Goal: Task Accomplishment & Management: Use online tool/utility

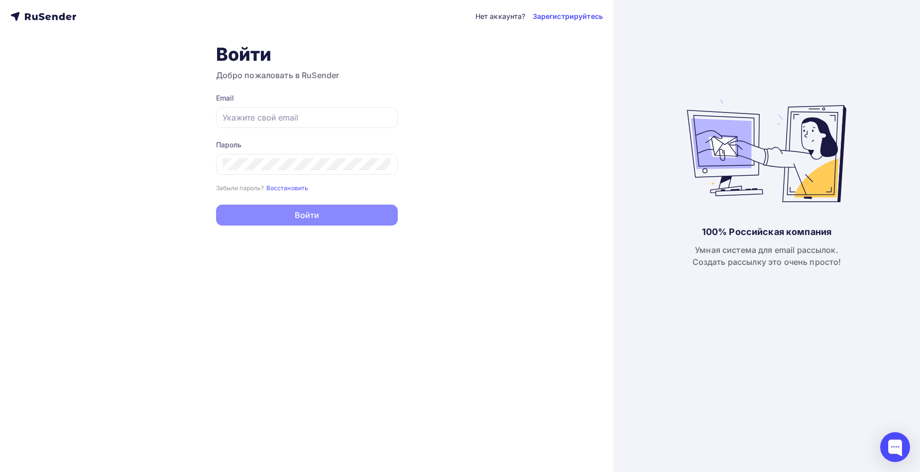
type input "[EMAIL_ADDRESS][DOMAIN_NAME]"
click at [261, 256] on div "Нет аккаунта? Зарегистрируйтесь Войти Добро пожаловать в RuSender Email [EMAIL_…" at bounding box center [307, 236] width 614 height 472
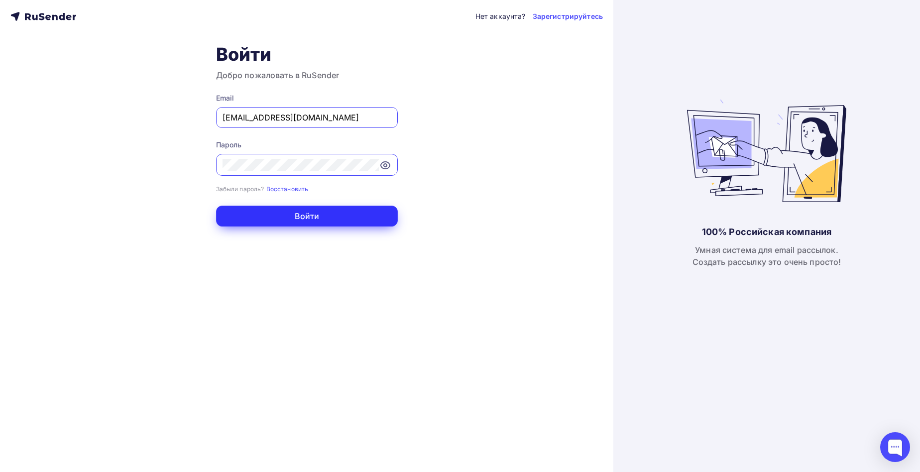
click at [291, 217] on button "Войти" at bounding box center [307, 216] width 182 height 21
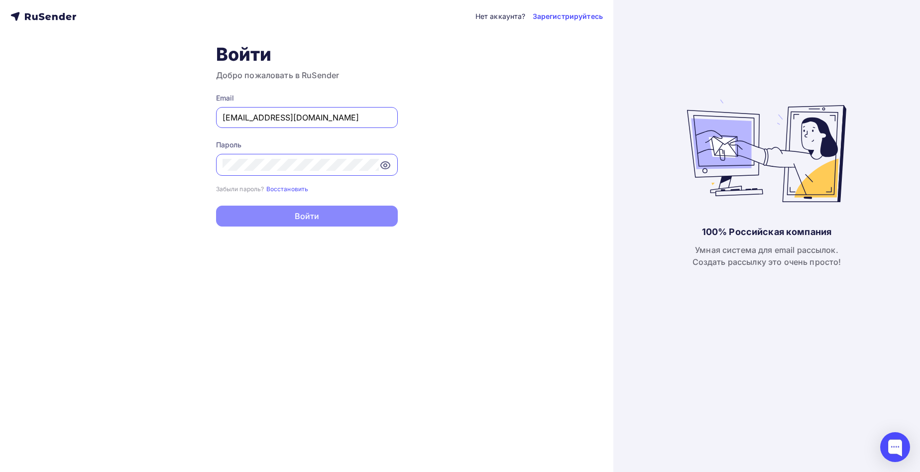
click at [478, 160] on div "Нет аккаунта? Зарегистрируйтесь Войти Добро пожаловать в RuSender Email prohore…" at bounding box center [307, 236] width 614 height 472
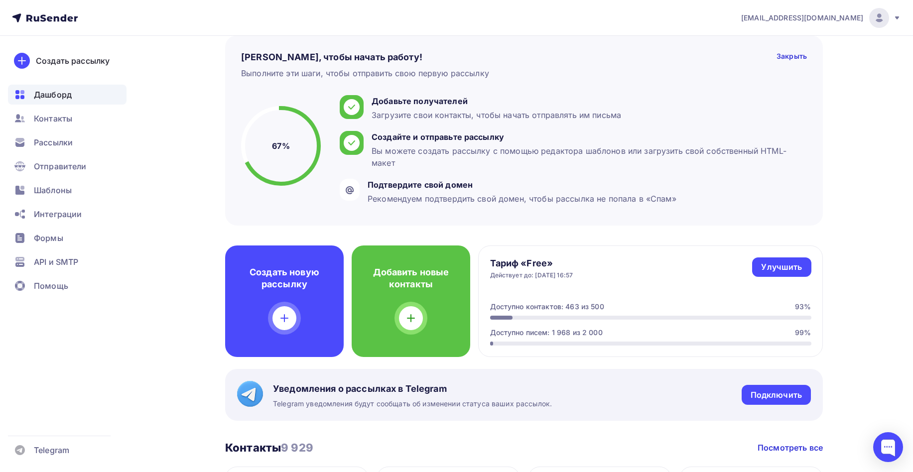
scroll to position [53, 0]
click at [774, 389] on div "Подключить" at bounding box center [776, 394] width 51 height 11
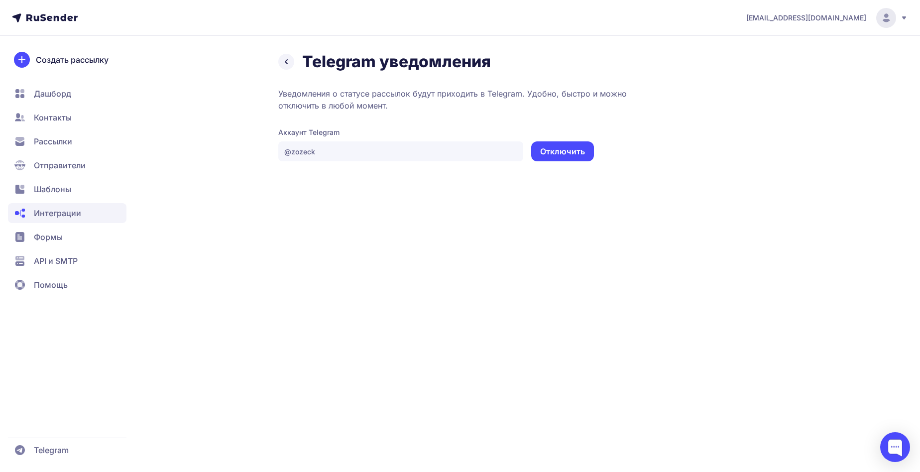
click at [577, 154] on button "Отключить" at bounding box center [562, 151] width 63 height 20
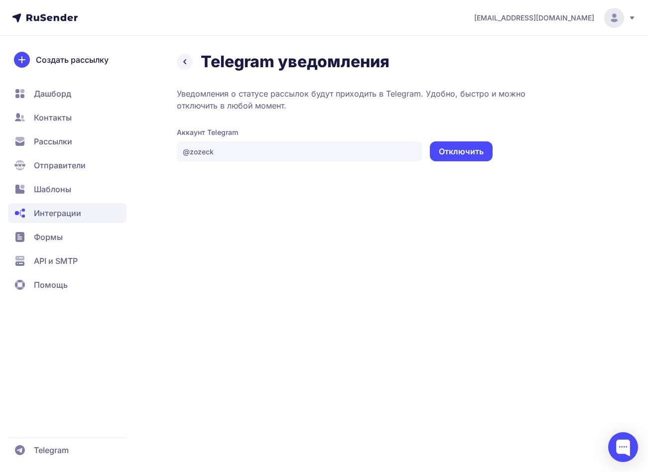
click at [472, 148] on button "Отключить" at bounding box center [461, 151] width 63 height 20
click at [465, 153] on button "Отключить" at bounding box center [461, 151] width 63 height 20
